Goal: Information Seeking & Learning: Learn about a topic

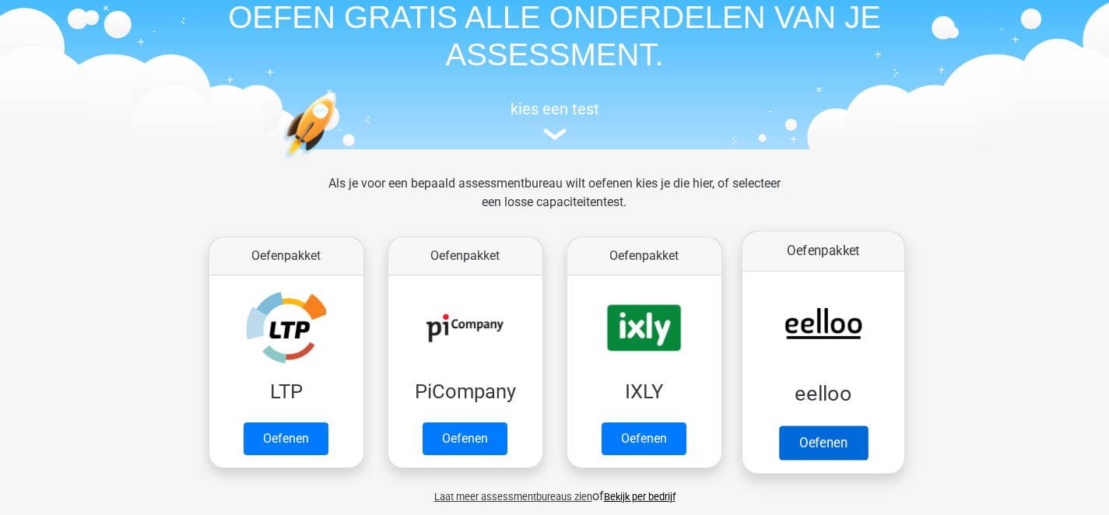
scroll to position [74, 0]
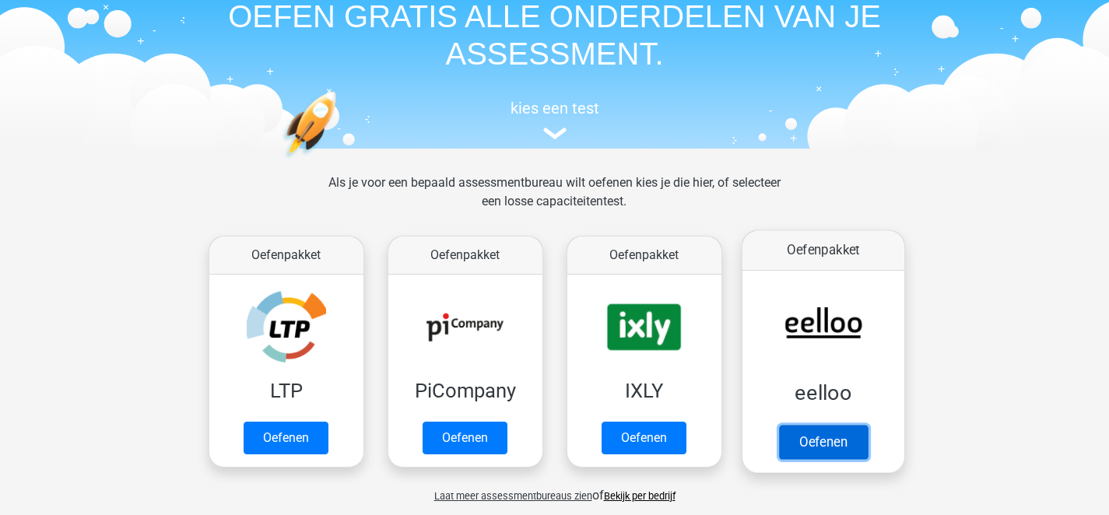
click at [828, 442] on link "Oefenen" at bounding box center [823, 442] width 89 height 34
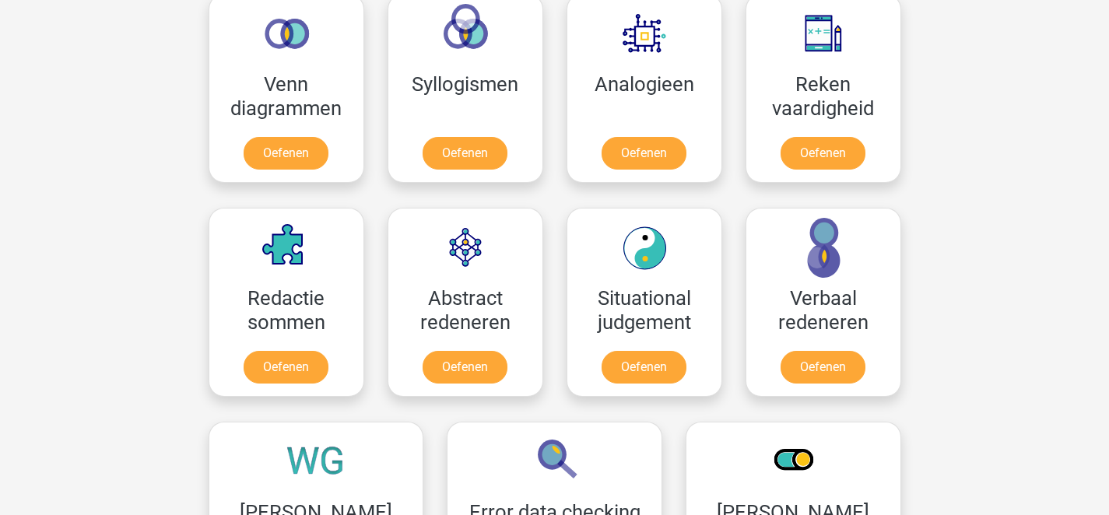
scroll to position [979, 0]
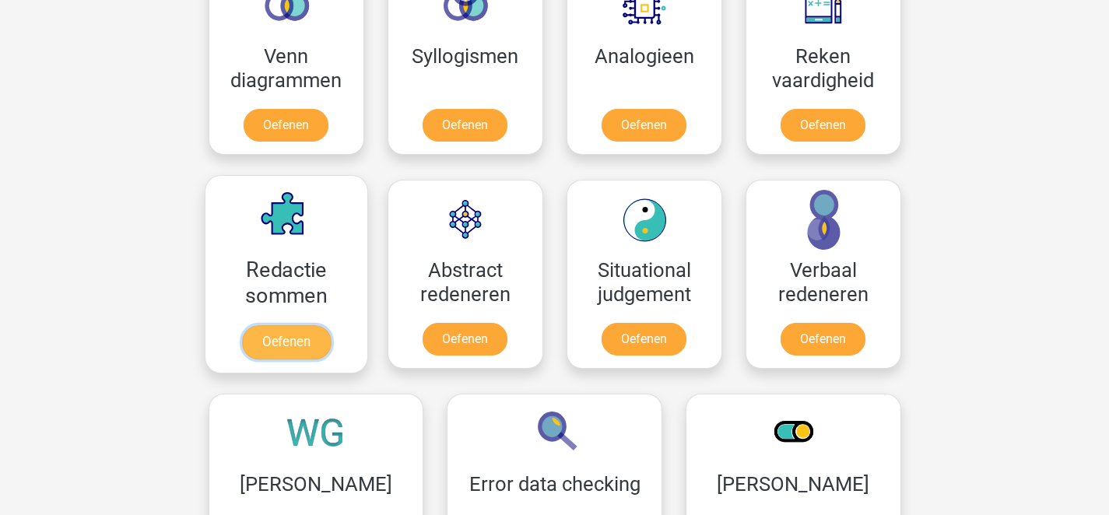
click at [285, 348] on link "Oefenen" at bounding box center [285, 342] width 89 height 34
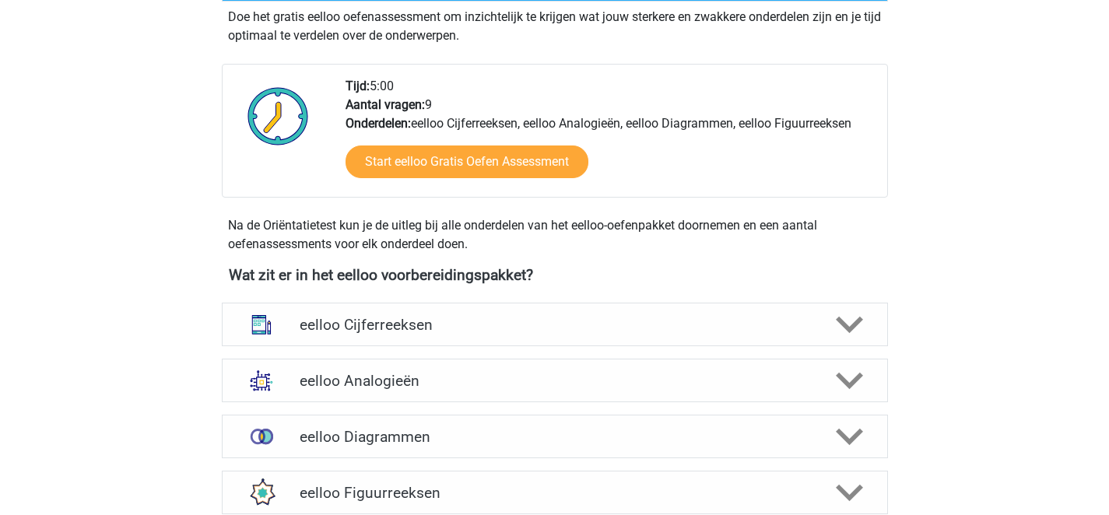
scroll to position [103, 0]
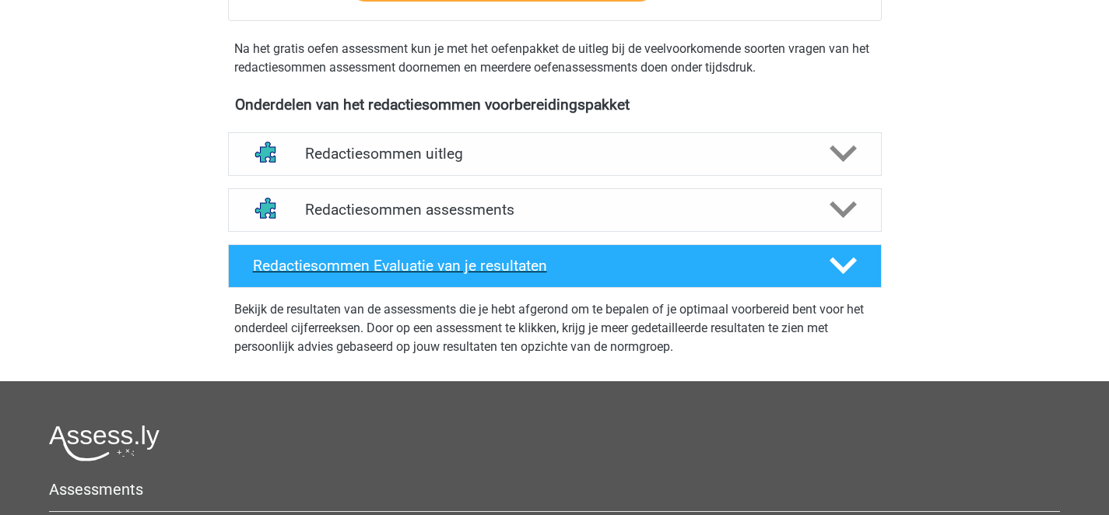
scroll to position [445, 0]
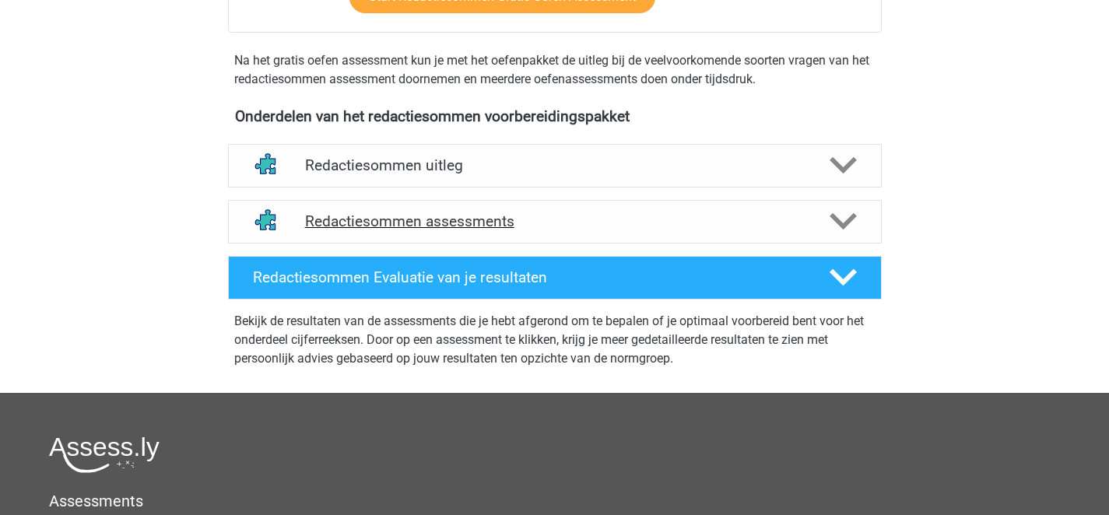
click at [455, 230] on h4 "Redactiesommen assessments" at bounding box center [555, 222] width 500 height 18
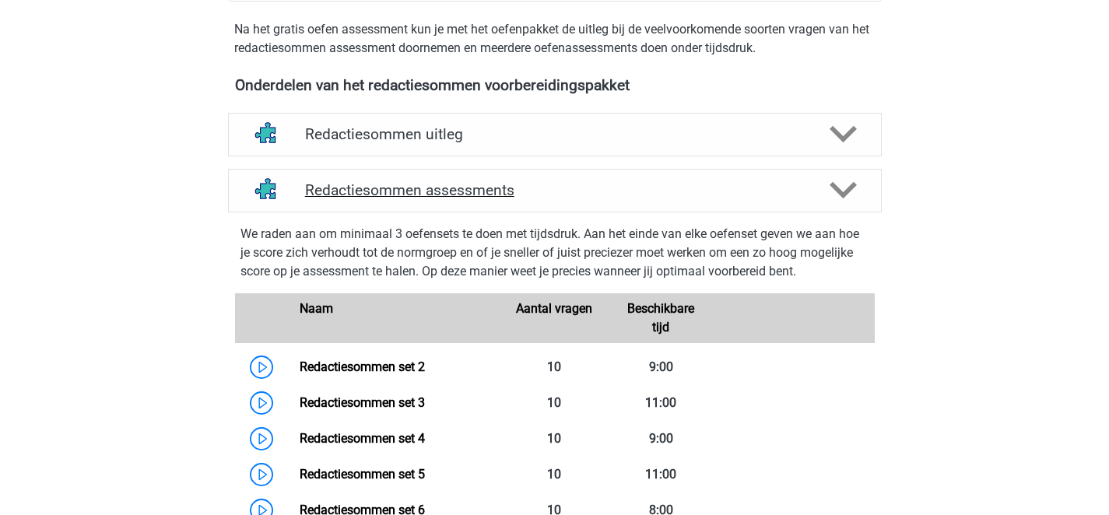
scroll to position [477, 0]
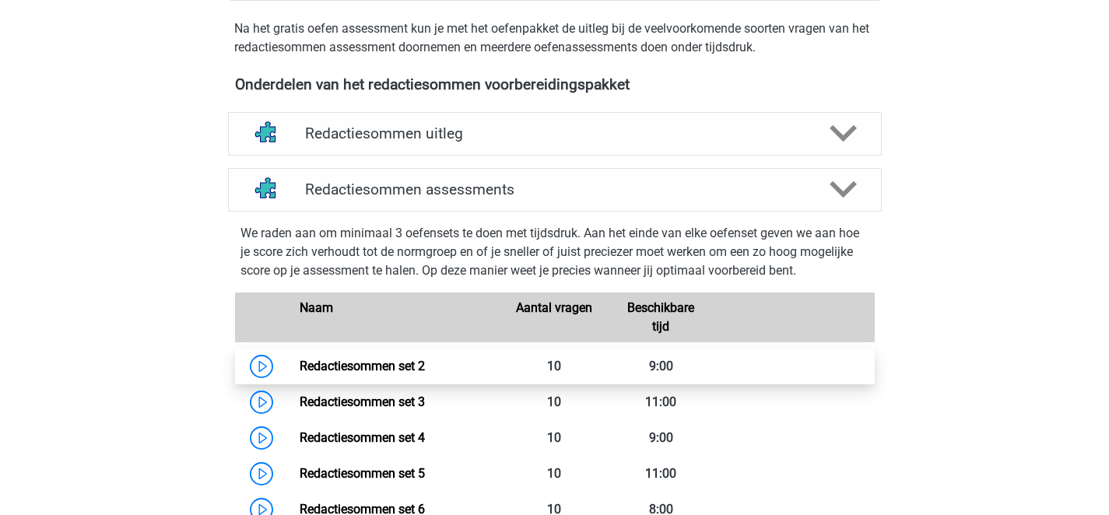
click at [387, 374] on link "Redactiesommen set 2" at bounding box center [362, 366] width 125 height 15
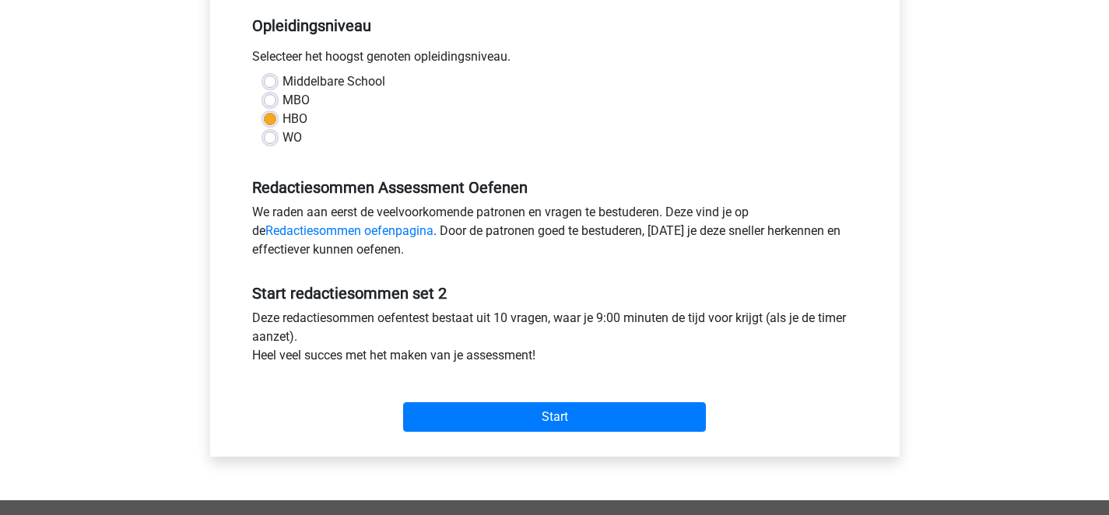
scroll to position [256, 0]
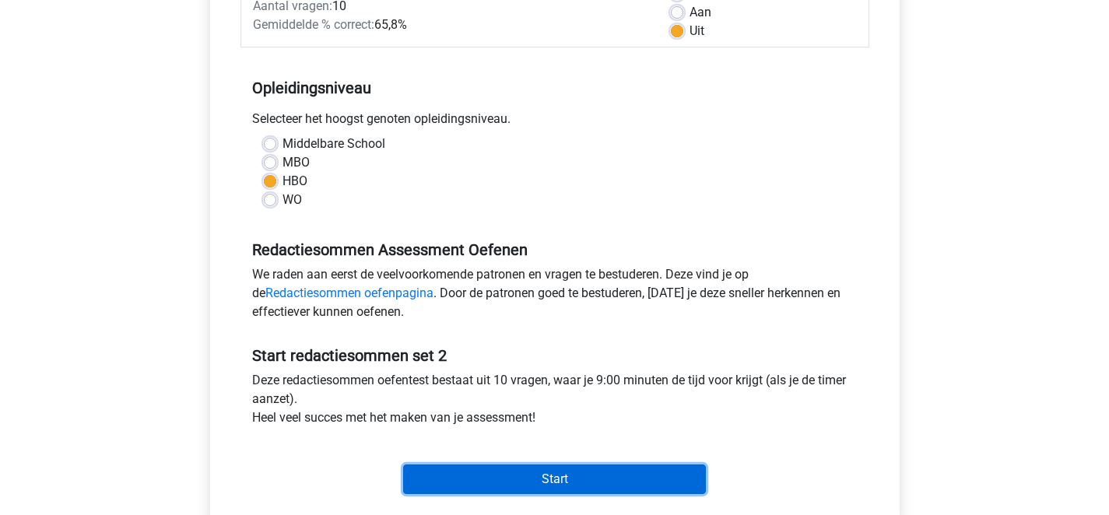
click at [548, 480] on input "Start" at bounding box center [554, 480] width 303 height 30
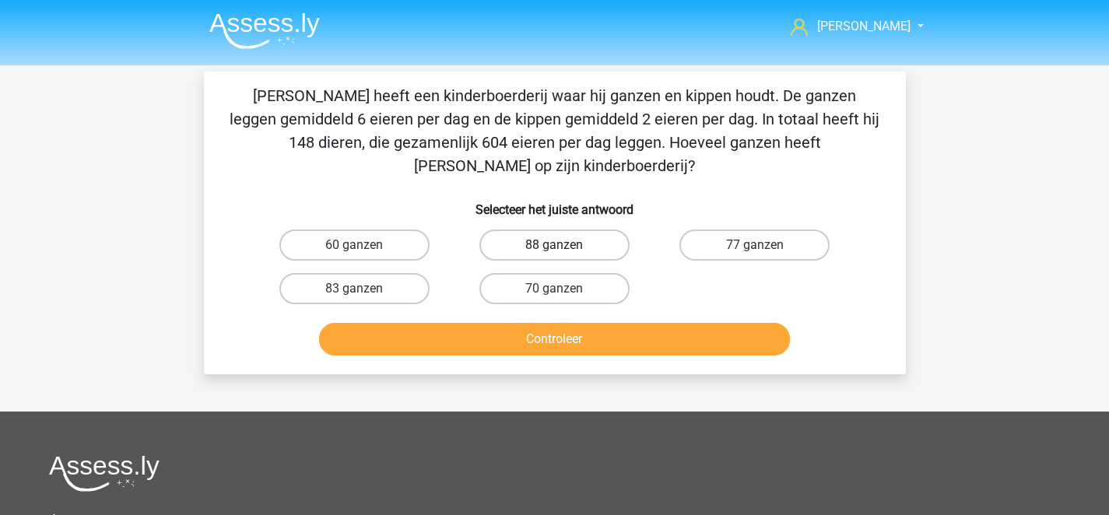
click at [547, 230] on label "88 ganzen" at bounding box center [555, 245] width 150 height 31
click at [554, 245] on input "88 ganzen" at bounding box center [559, 250] width 10 height 10
radio input "true"
click at [735, 230] on label "77 ganzen" at bounding box center [755, 245] width 150 height 31
click at [755, 245] on input "77 ganzen" at bounding box center [760, 250] width 10 height 10
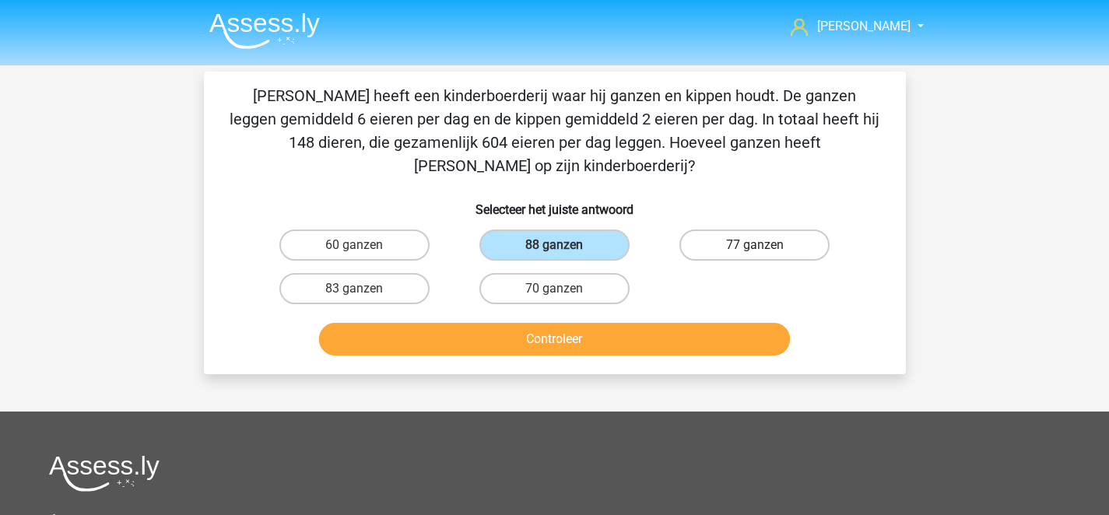
radio input "true"
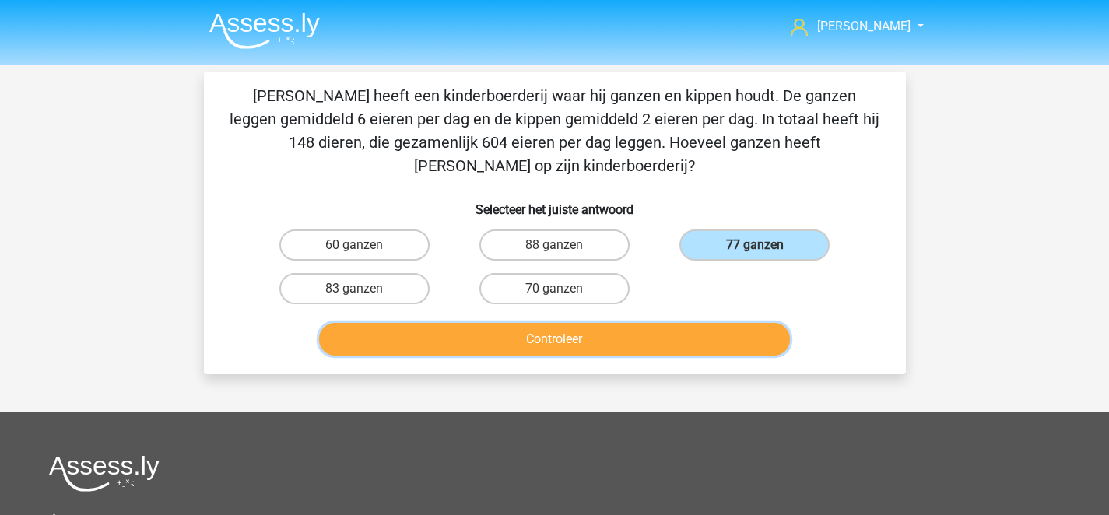
click at [549, 323] on button "Controleer" at bounding box center [554, 339] width 471 height 33
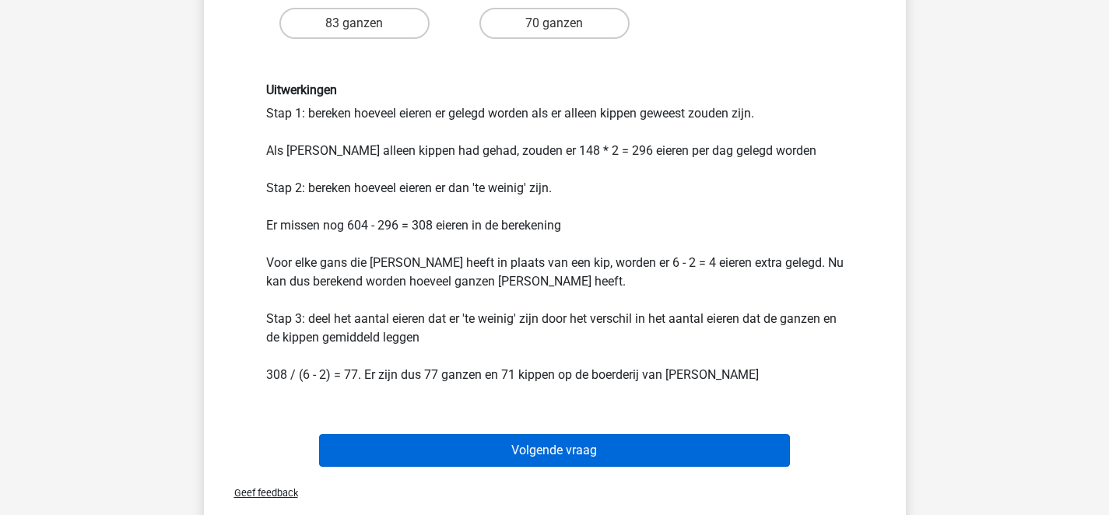
scroll to position [269, 0]
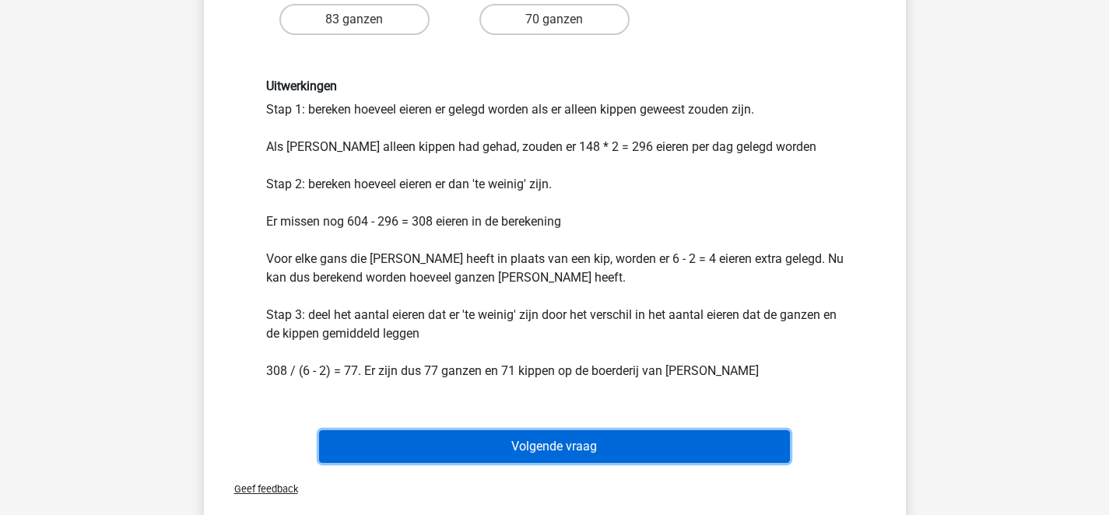
click at [534, 431] on button "Volgende vraag" at bounding box center [554, 447] width 471 height 33
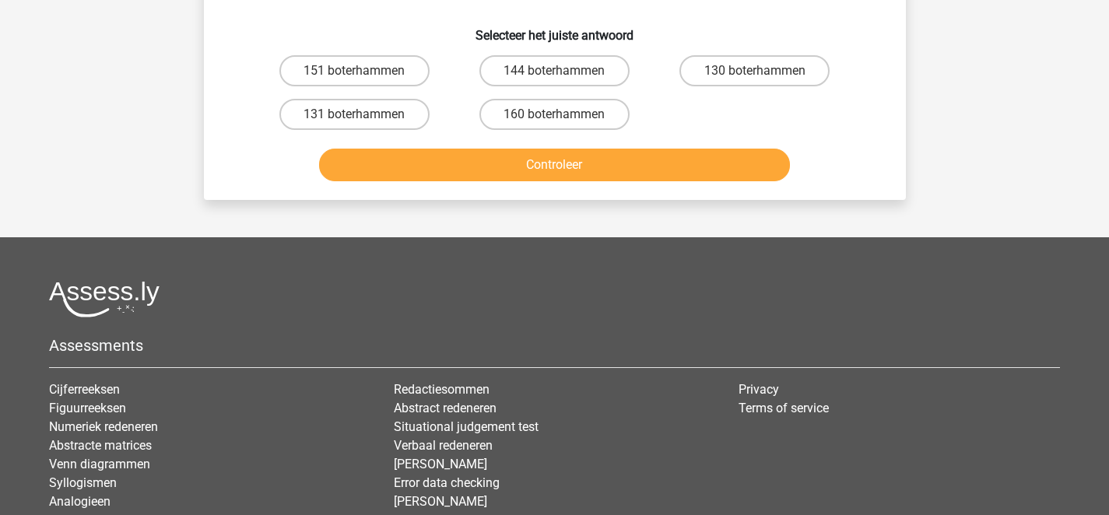
scroll to position [72, 0]
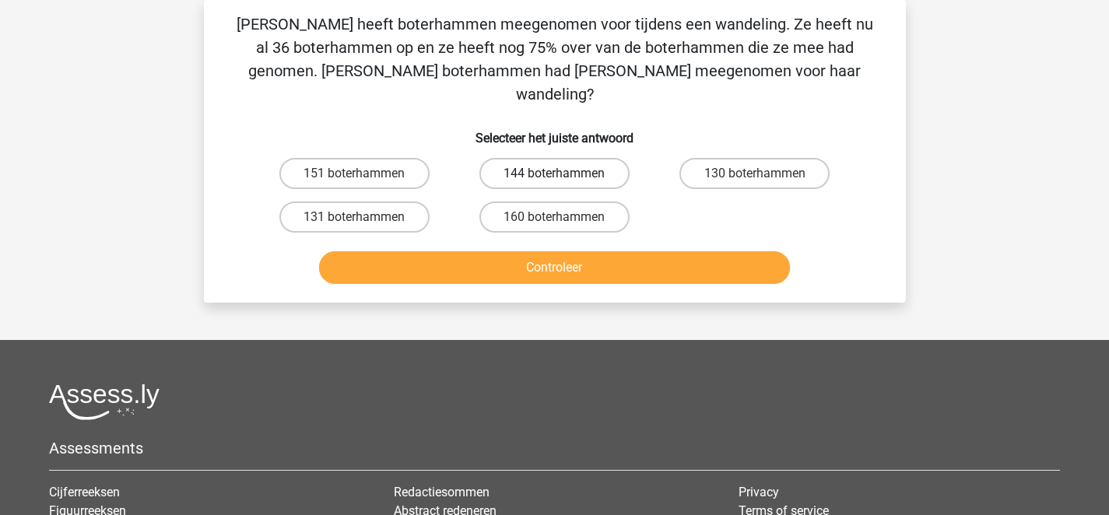
click at [574, 158] on label "144 boterhammen" at bounding box center [555, 173] width 150 height 31
click at [564, 174] on input "144 boterhammen" at bounding box center [559, 179] width 10 height 10
radio input "true"
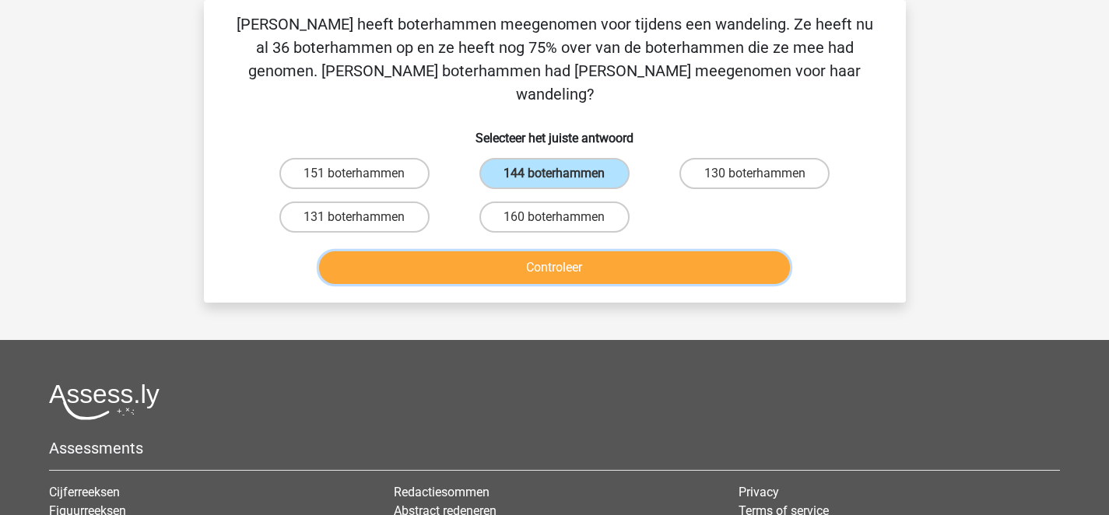
click at [545, 251] on button "Controleer" at bounding box center [554, 267] width 471 height 33
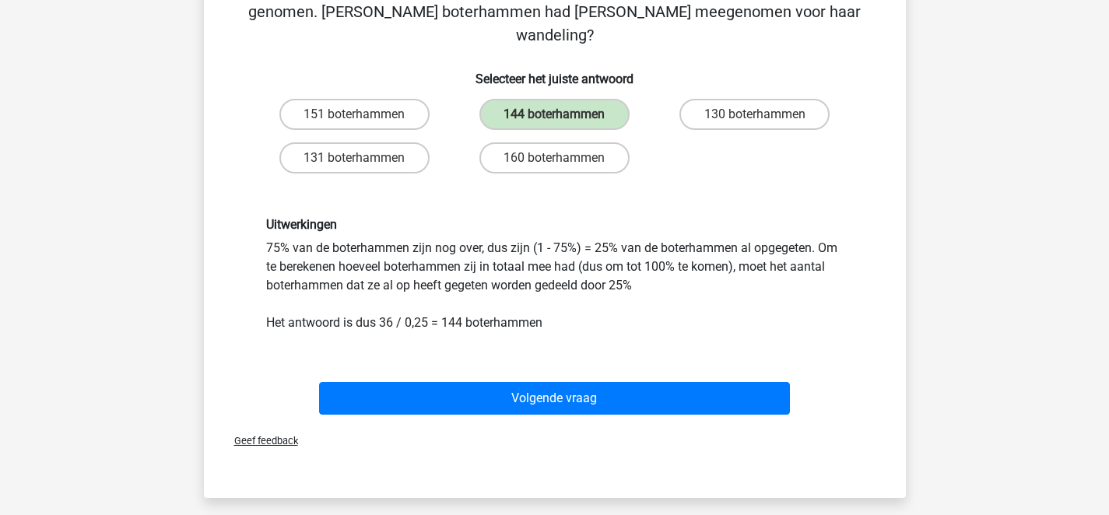
scroll to position [132, 0]
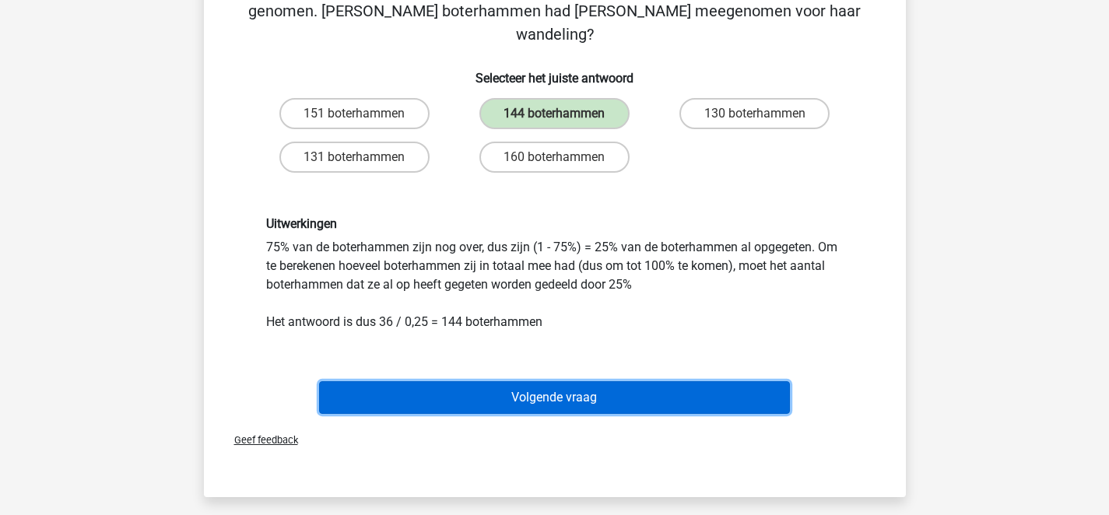
click at [503, 381] on button "Volgende vraag" at bounding box center [554, 397] width 471 height 33
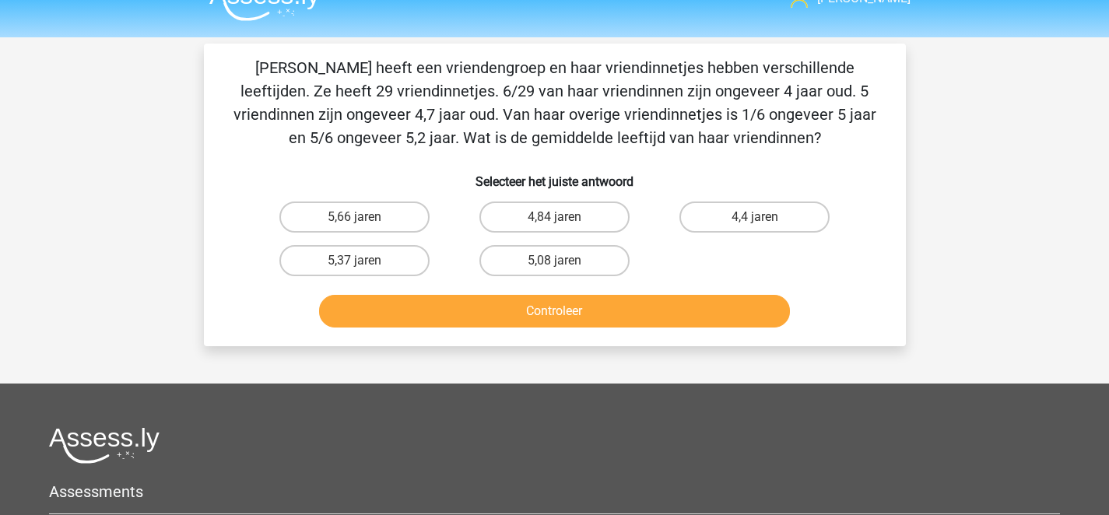
scroll to position [30, 0]
